Goal: Information Seeking & Learning: Learn about a topic

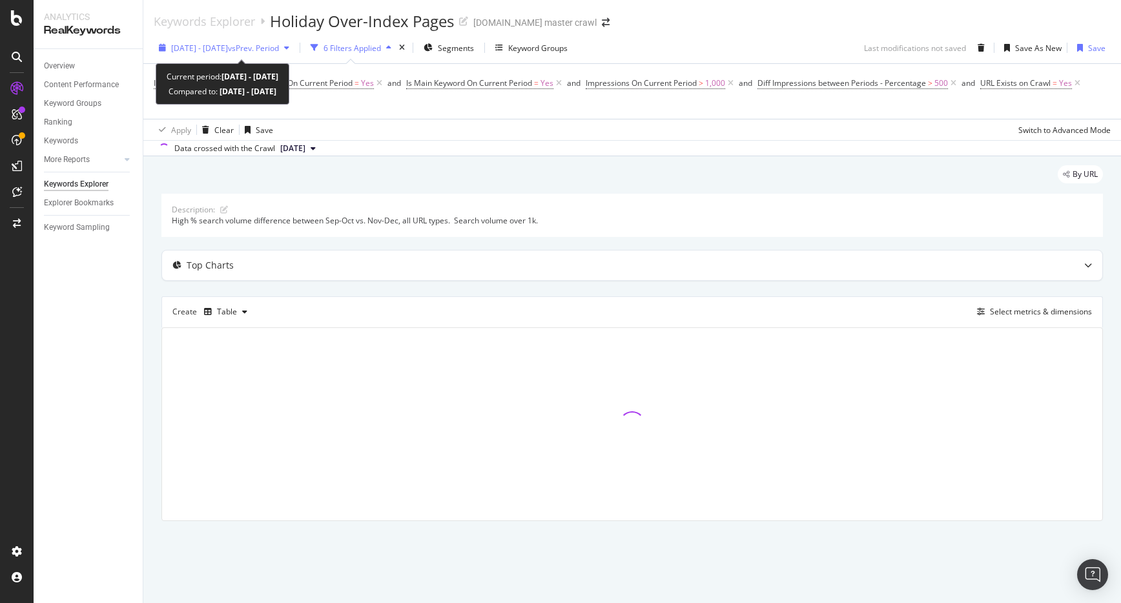
click at [255, 54] on div "[DATE] - [DATE] vs Prev. Period" at bounding box center [224, 47] width 141 height 19
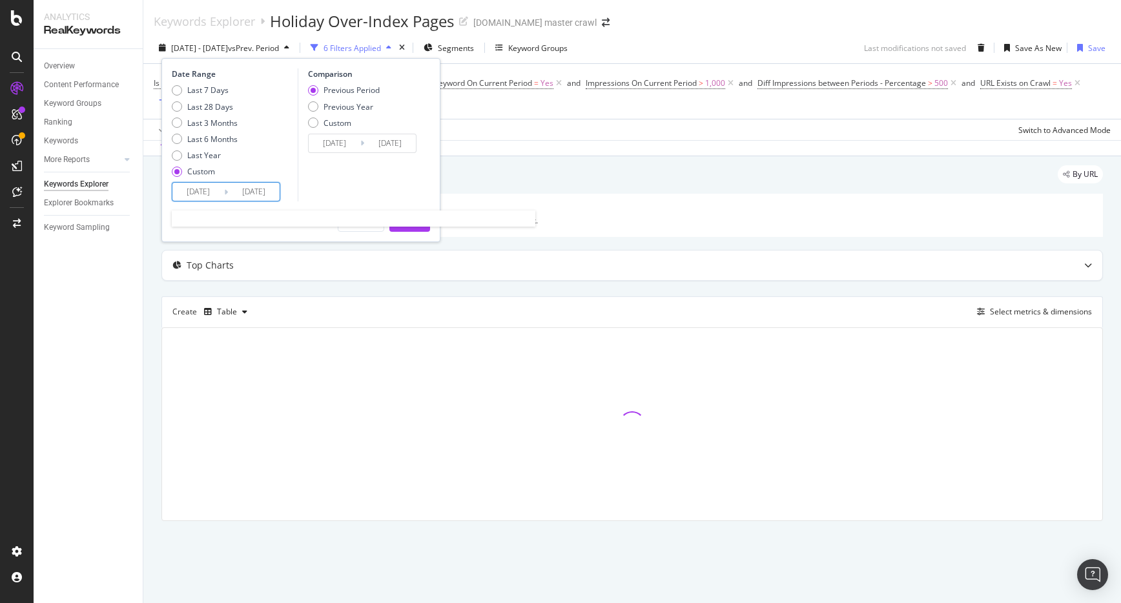
click at [204, 186] on input "[DATE]" at bounding box center [198, 192] width 52 height 18
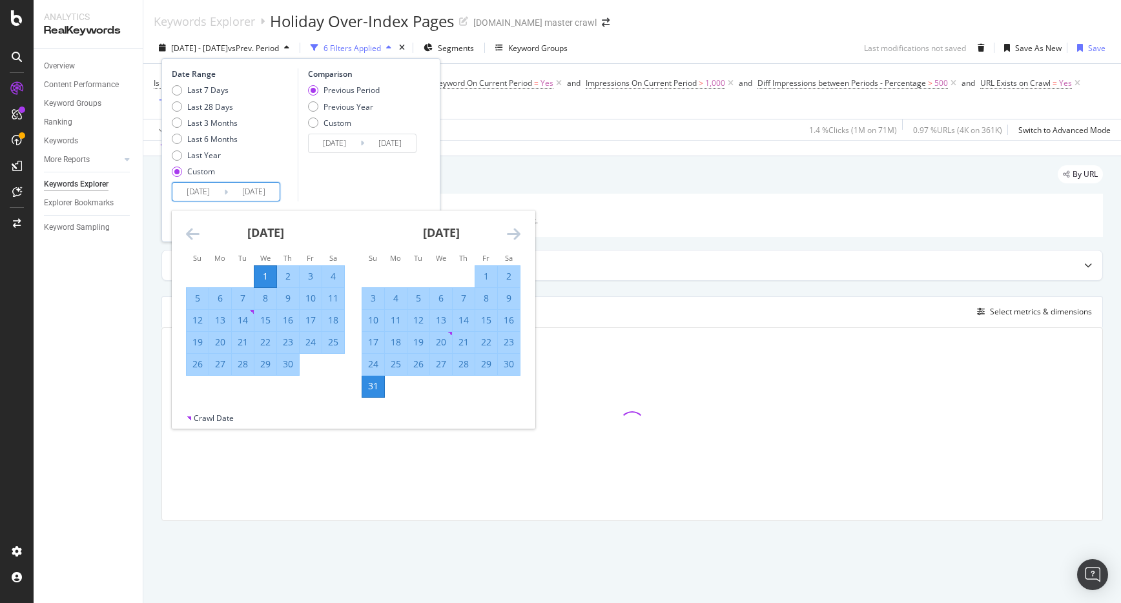
click at [511, 236] on icon "Move forward to switch to the next month." at bounding box center [514, 234] width 14 height 16
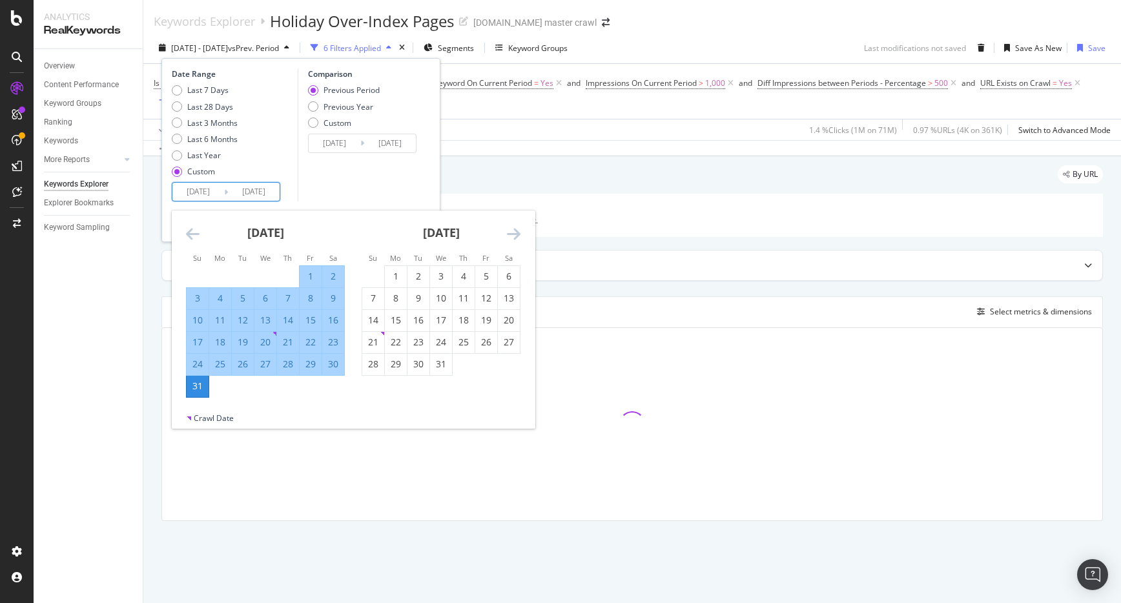
click at [515, 234] on icon "Move forward to switch to the next month." at bounding box center [514, 234] width 14 height 16
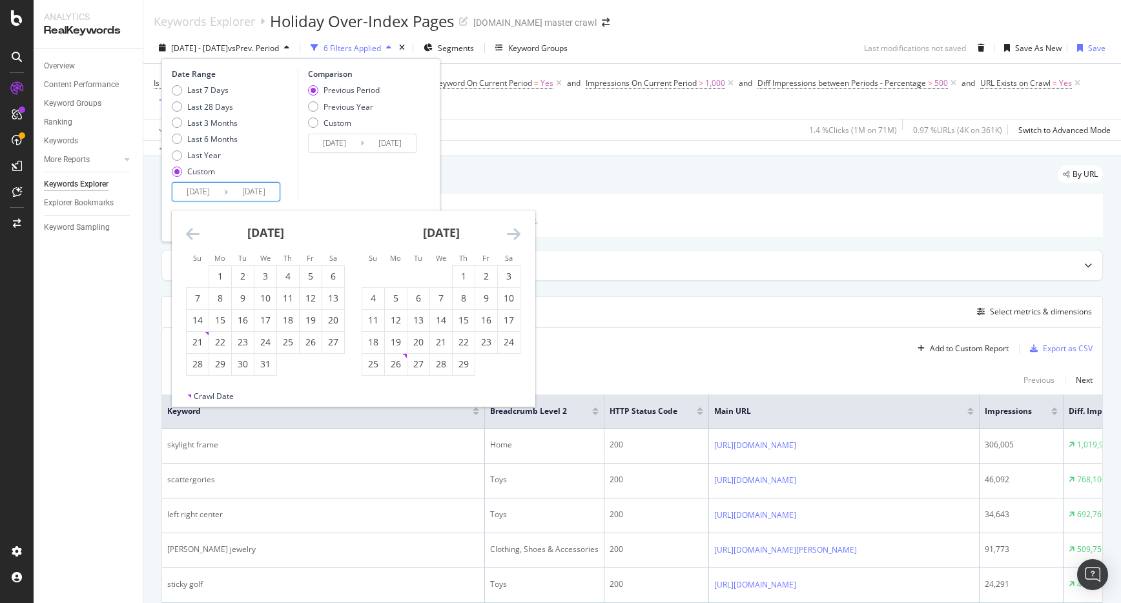
click at [515, 235] on icon "Move forward to switch to the next month." at bounding box center [514, 234] width 14 height 16
click at [514, 235] on icon "Move forward to switch to the next month." at bounding box center [514, 234] width 14 height 16
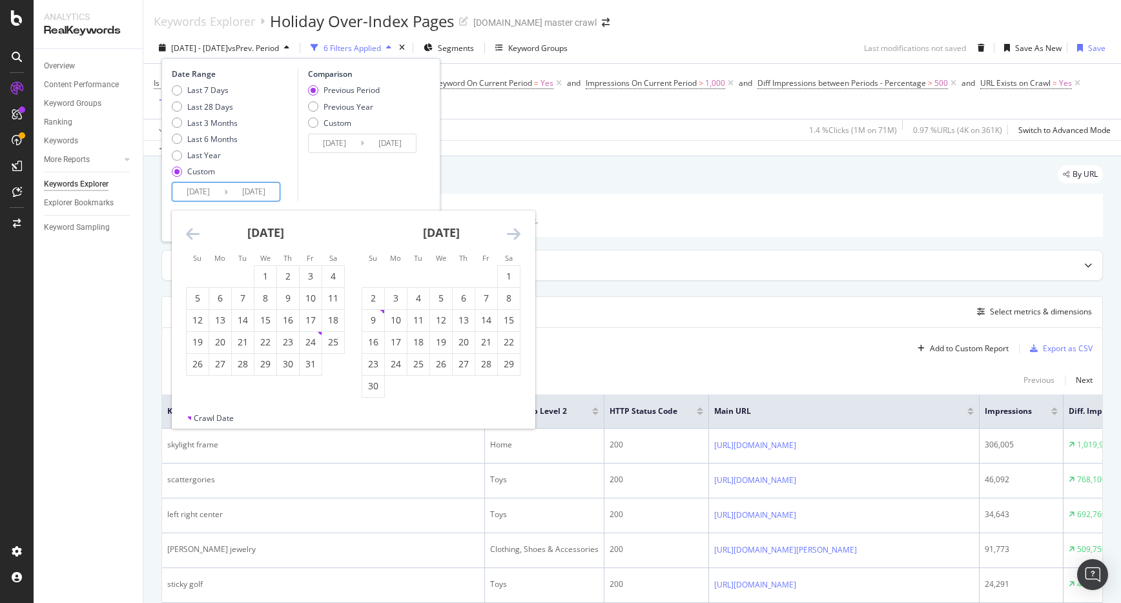
click at [514, 235] on icon "Move forward to switch to the next month." at bounding box center [514, 234] width 14 height 16
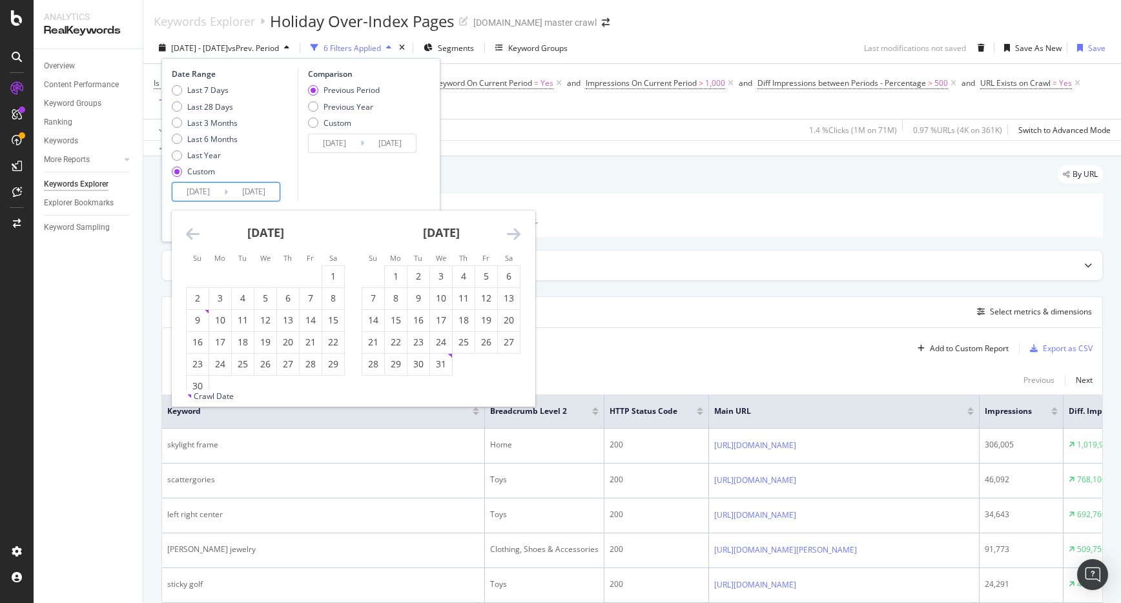
click at [514, 235] on icon "Move forward to switch to the next month." at bounding box center [514, 234] width 14 height 16
click at [477, 271] on div "1" at bounding box center [486, 276] width 22 height 13
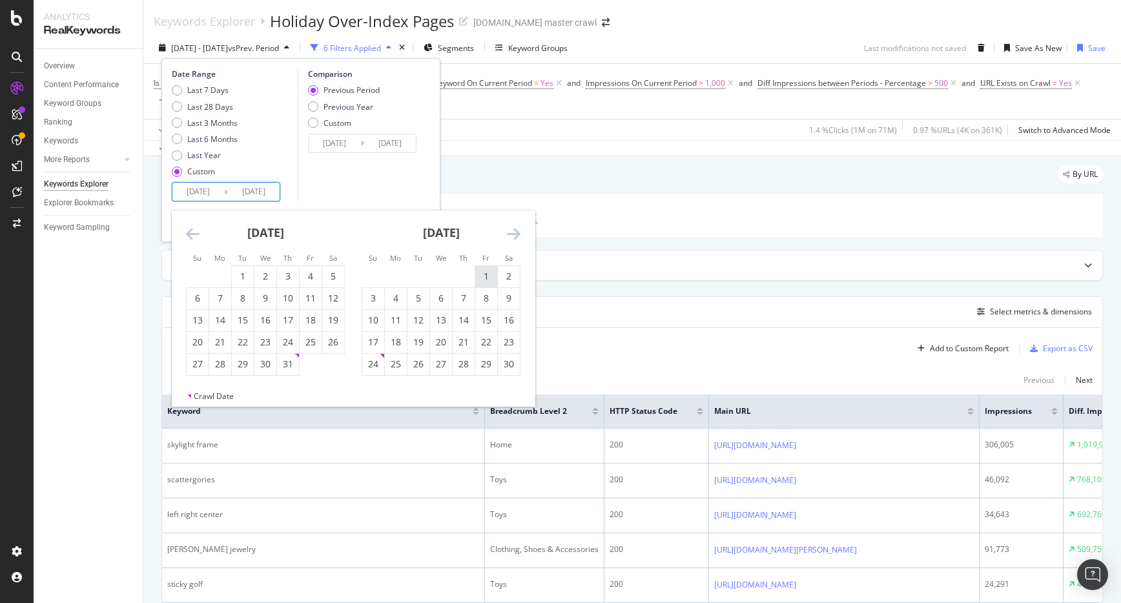
type input "[DATE]"
click at [512, 236] on icon "Move forward to switch to the next month." at bounding box center [514, 234] width 14 height 16
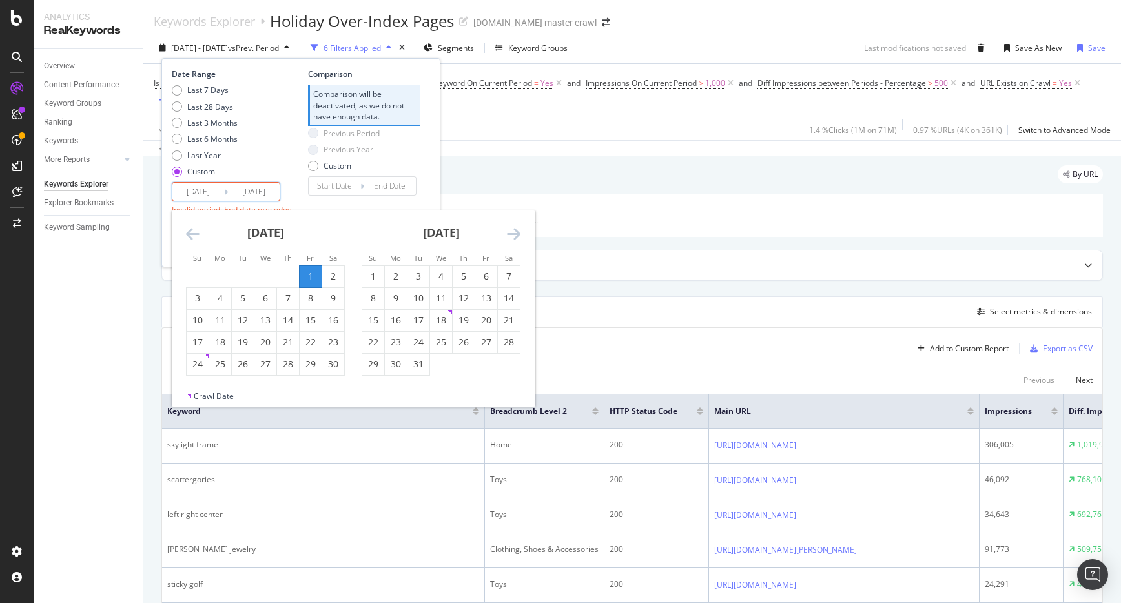
click at [515, 233] on icon "Move forward to switch to the next month." at bounding box center [514, 234] width 14 height 16
click at [195, 232] on icon "Move backward to switch to the previous month." at bounding box center [193, 234] width 14 height 16
click at [417, 367] on div "31" at bounding box center [419, 364] width 22 height 13
type input "[DATE]"
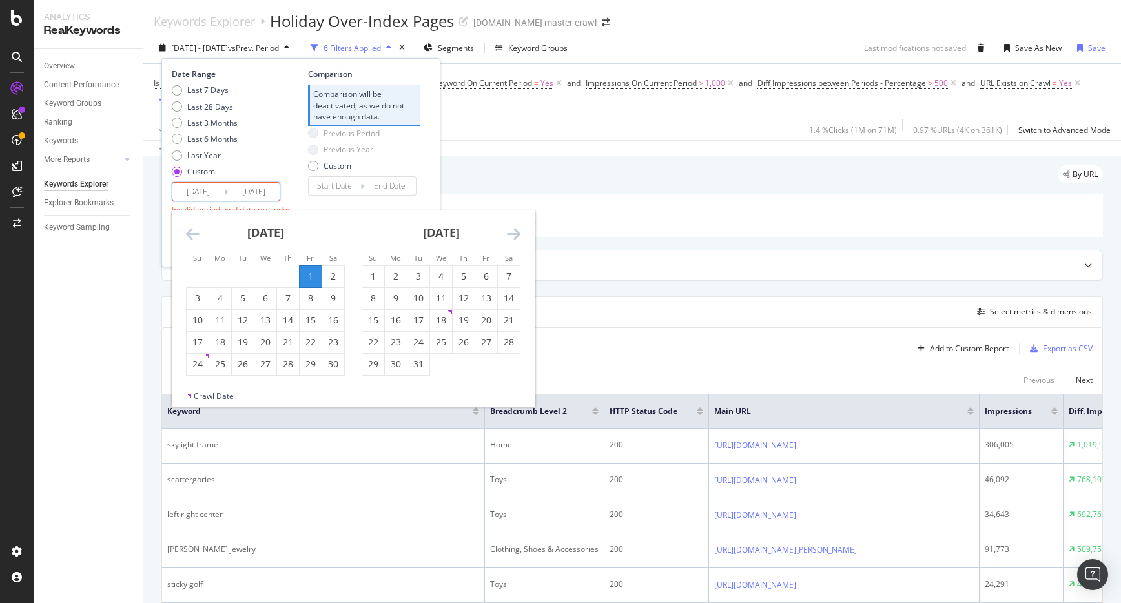
type input "[DATE]"
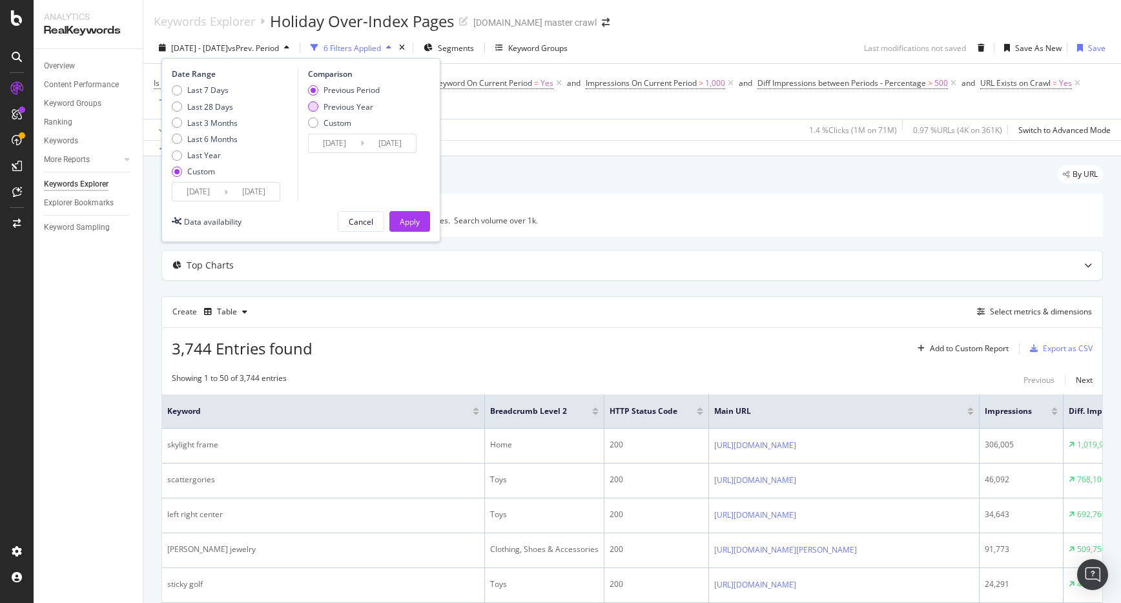
click at [315, 109] on div "Previous Year" at bounding box center [313, 106] width 10 height 10
type input "[DATE]"
click at [314, 89] on div "Previous Period" at bounding box center [313, 90] width 10 height 10
type input "[DATE]"
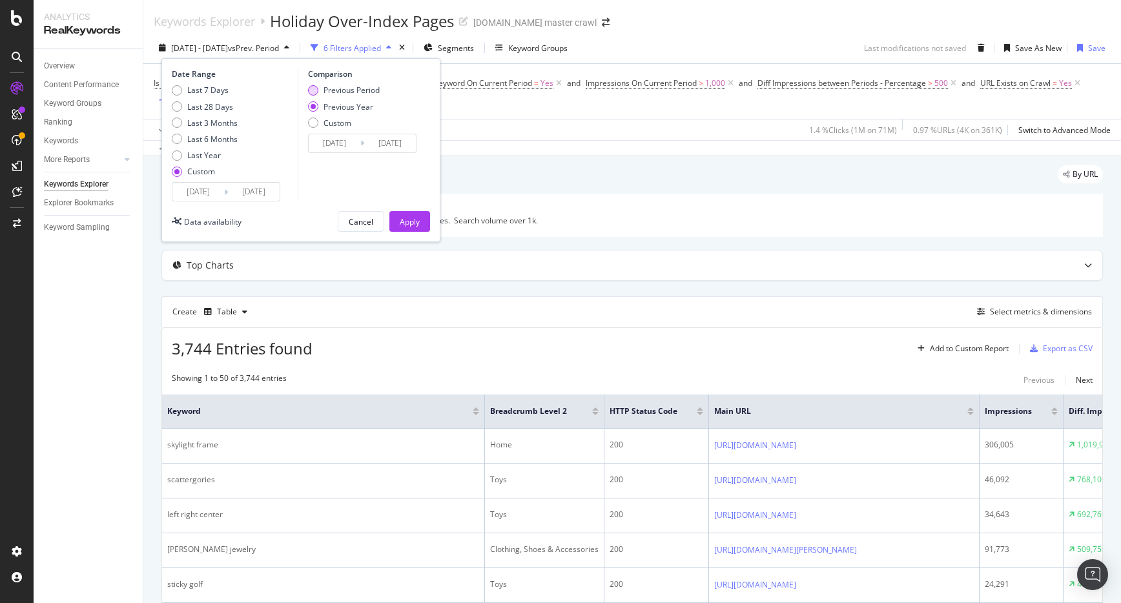
type input "[DATE]"
click at [413, 220] on div "Apply" at bounding box center [410, 221] width 20 height 11
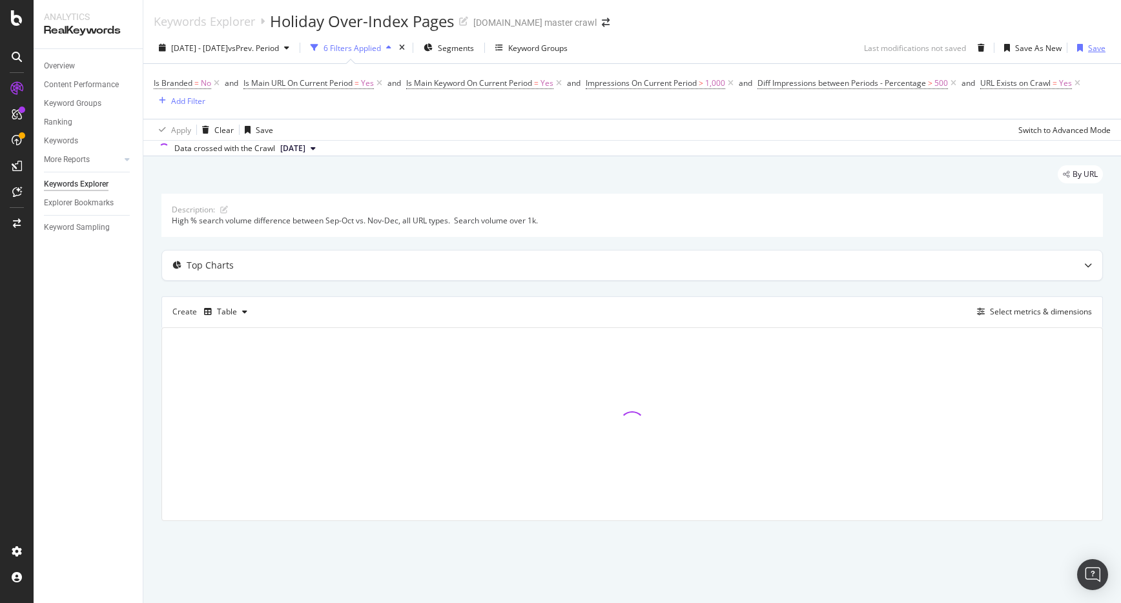
click at [1088, 49] on div "button" at bounding box center [1080, 48] width 16 height 8
click at [1097, 47] on div "Save" at bounding box center [1096, 48] width 17 height 11
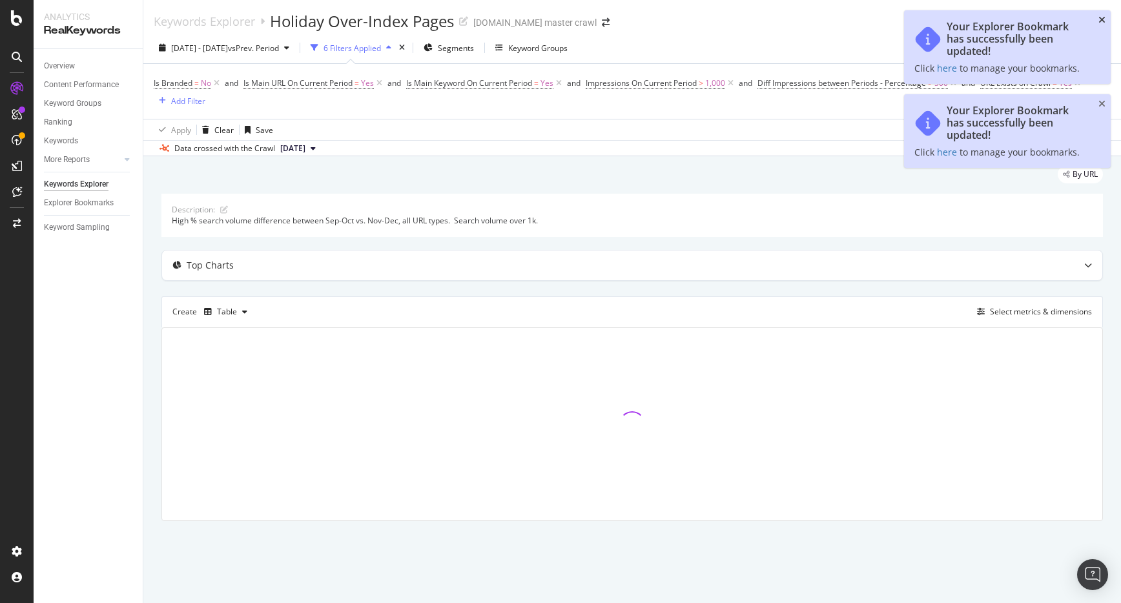
click at [1103, 16] on icon "close toast" at bounding box center [1102, 20] width 7 height 9
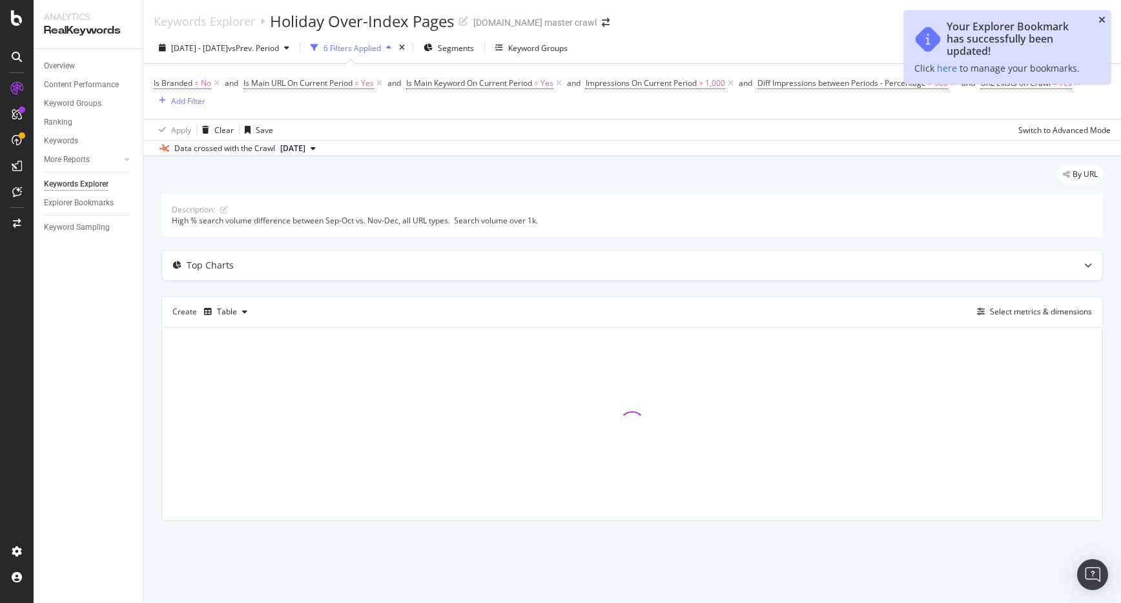
click at [1103, 17] on icon "close toast" at bounding box center [1102, 20] width 7 height 9
